Goal: Task Accomplishment & Management: Complete application form

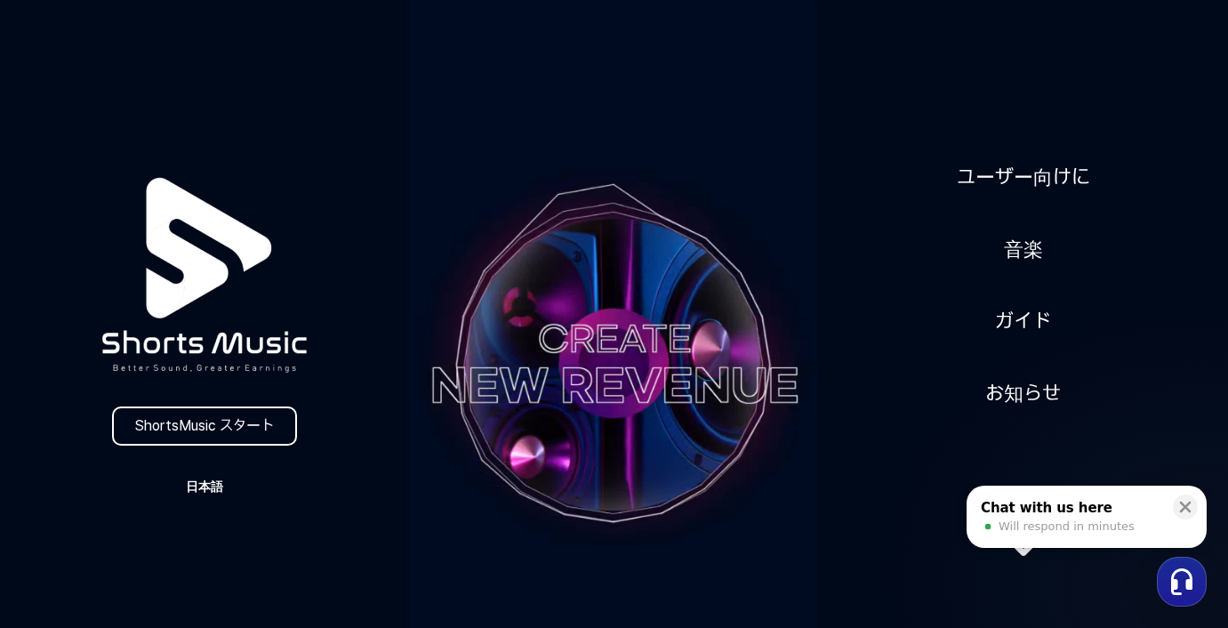
click at [216, 486] on button "日本語" at bounding box center [204, 486] width 85 height 25
click at [191, 567] on button "日本語" at bounding box center [204, 561] width 71 height 18
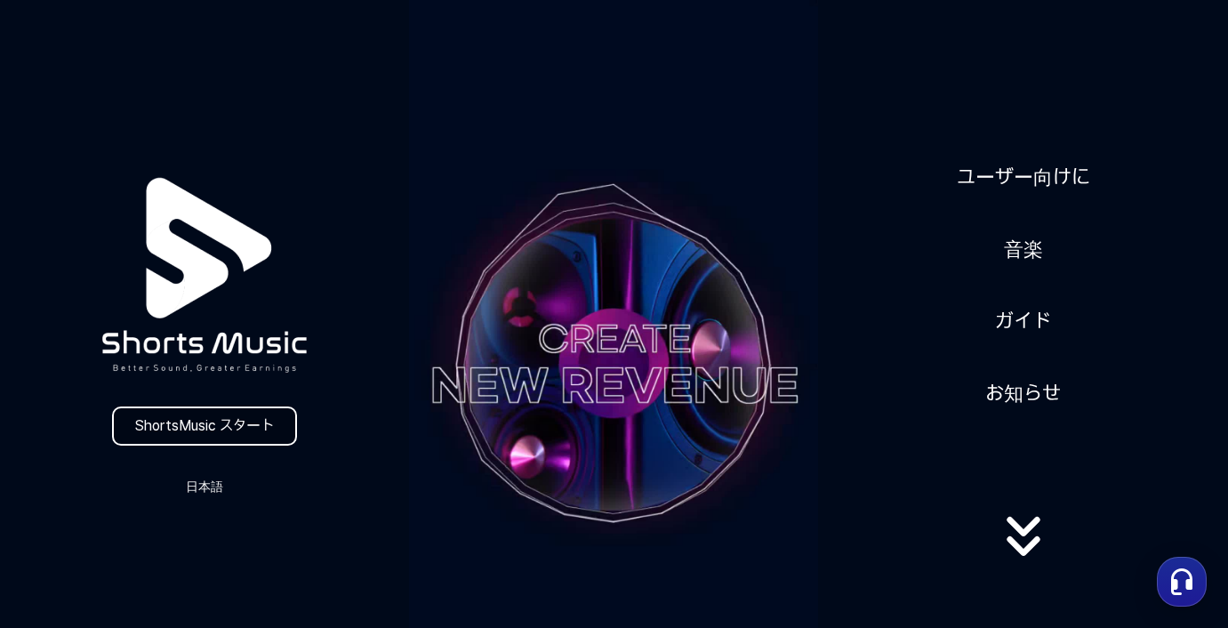
click at [267, 430] on link "ShortsMusic スタート" at bounding box center [204, 425] width 185 height 39
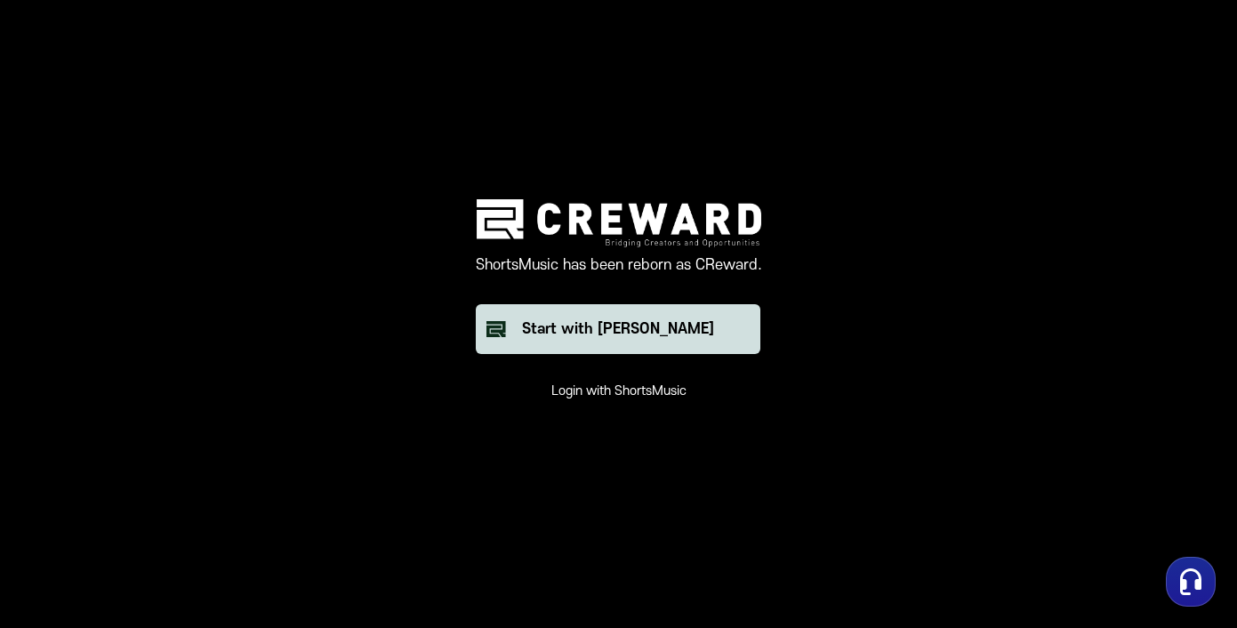
click at [652, 333] on div "Start with [PERSON_NAME]" at bounding box center [618, 328] width 192 height 21
